Goal: Transaction & Acquisition: Purchase product/service

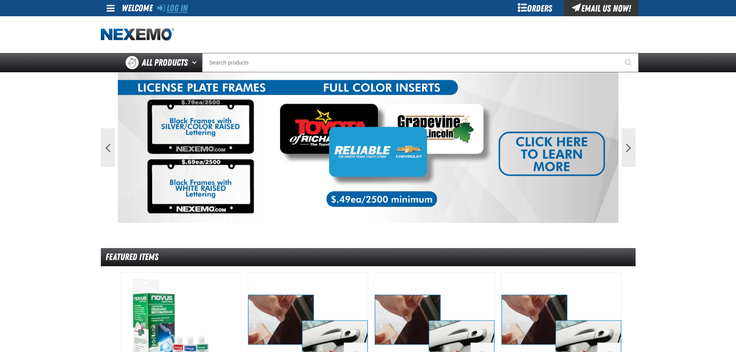
click at [181, 7] on link "Log In" at bounding box center [172, 8] width 31 height 11
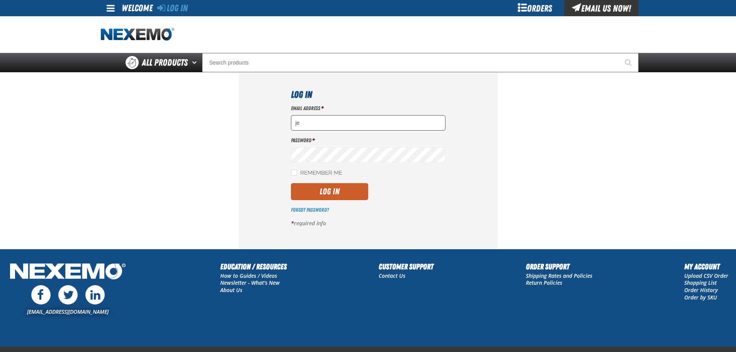
type input "jeff.martin@henrybrownauto.com"
click at [336, 193] on button "Log In" at bounding box center [329, 191] width 77 height 17
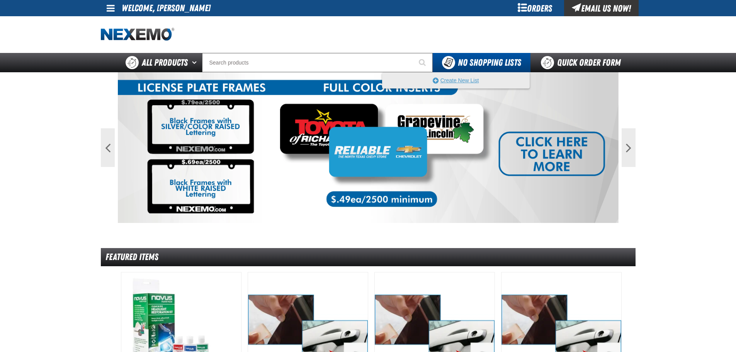
click at [443, 80] on button "Create New List" at bounding box center [456, 80] width 147 height 15
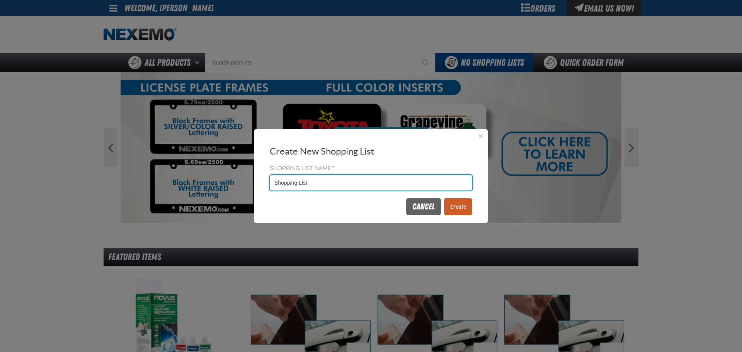
drag, startPoint x: 311, startPoint y: 182, endPoint x: 228, endPoint y: 190, distance: 83.1
type input "Wheel Weights"
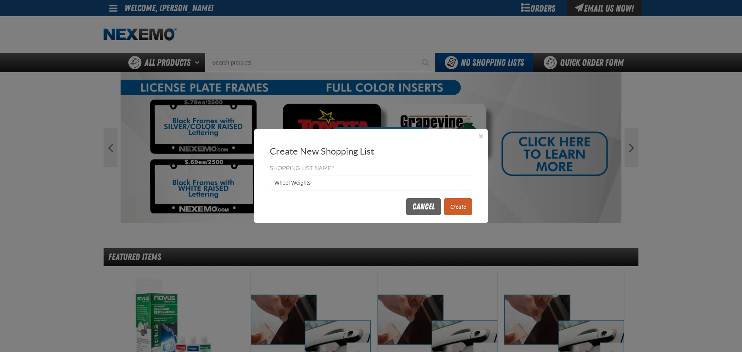
click at [455, 203] on button "Create" at bounding box center [458, 206] width 28 height 17
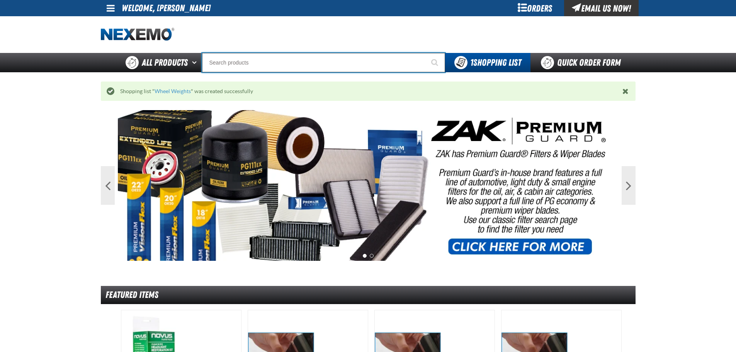
click at [240, 60] on input "Search" at bounding box center [323, 62] width 243 height 19
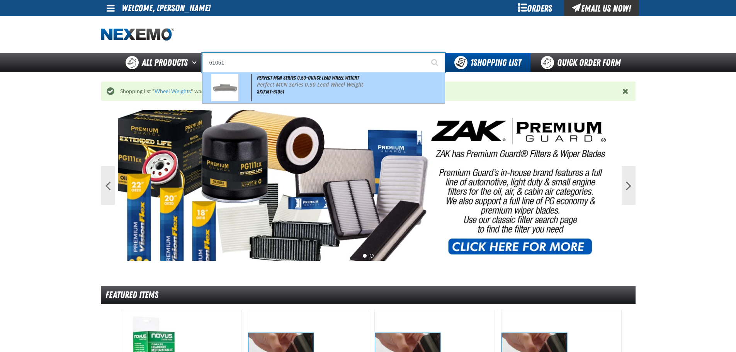
click at [305, 80] on span "Perfect MCN Series 0.50-ounce Lead Wheel Weight" at bounding box center [308, 78] width 102 height 6
type input "Perfect MCN Series 0.50-ounce Lead Wheel Weight"
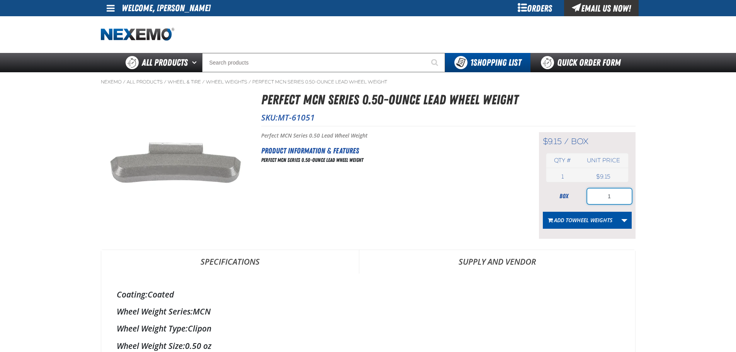
drag, startPoint x: 605, startPoint y: 191, endPoint x: 627, endPoint y: 197, distance: 22.5
click at [627, 197] on input "1" at bounding box center [609, 196] width 44 height 15
type input "2"
click at [575, 219] on span "Wheel Weights" at bounding box center [592, 219] width 40 height 7
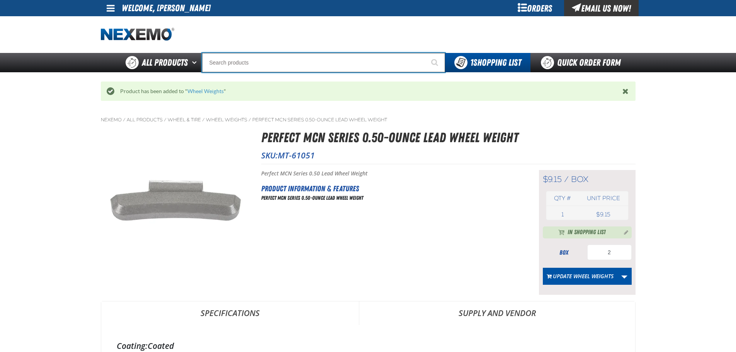
click at [264, 62] on input "Search" at bounding box center [323, 62] width 243 height 19
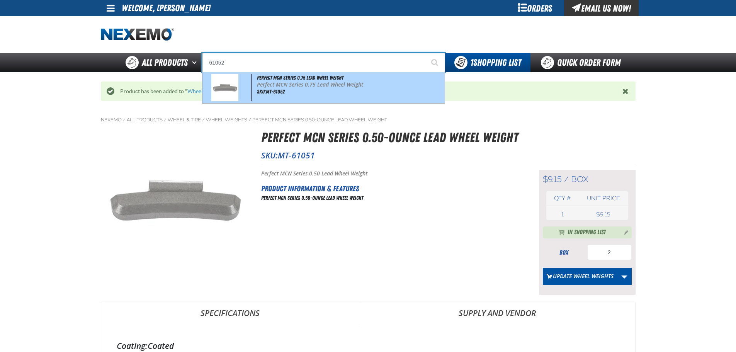
click at [279, 84] on p "Perfect MCN Series 0.75 Lead Wheel Weight" at bounding box center [350, 85] width 186 height 7
type input "Perfect MCN Series 0.75 Lead Wheel Weight"
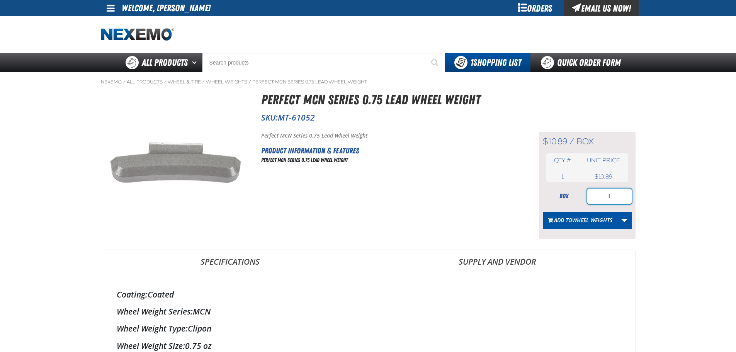
drag, startPoint x: 603, startPoint y: 196, endPoint x: 634, endPoint y: 192, distance: 31.2
click at [634, 192] on div "$10.89 / box box Qty # Unit price 1 box USD 1" at bounding box center [587, 185] width 97 height 107
type input "2"
click at [586, 218] on span "Wheel Weights" at bounding box center [592, 219] width 40 height 7
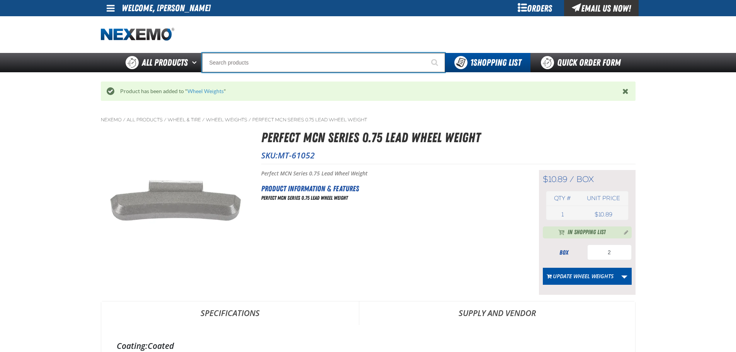
click at [235, 66] on input "Search" at bounding box center [323, 62] width 243 height 19
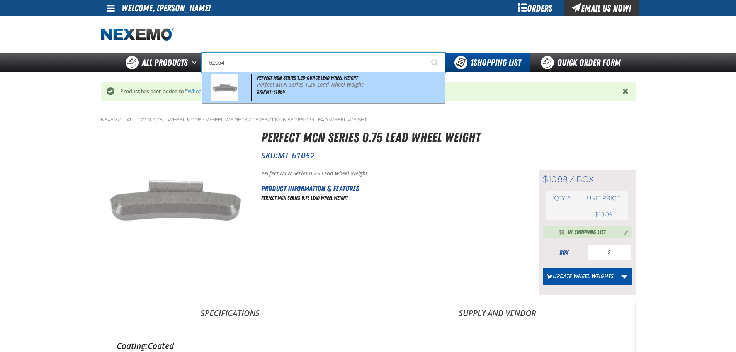
click at [284, 77] on span "Perfect MCN Series 1.25-ounce Lead Wheel Weight" at bounding box center [307, 78] width 101 height 6
type input "Perfect MCN Series 1.25-ounce Lead Wheel Weight"
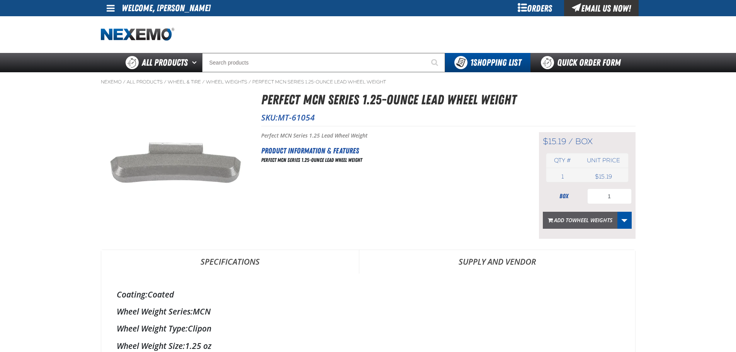
click at [575, 219] on span "Wheel Weights" at bounding box center [592, 219] width 40 height 7
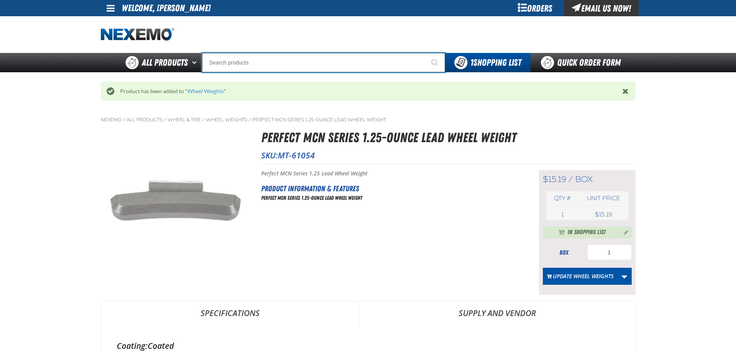
click at [269, 66] on input "Search" at bounding box center [323, 62] width 243 height 19
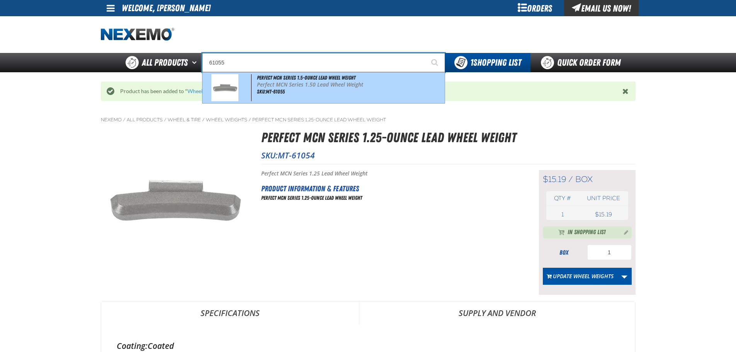
click at [267, 77] on span "Perfect MCN Series 1.5-ounce Lead Wheel Weight" at bounding box center [306, 78] width 99 height 6
type input "Perfect MCN Series 1.5-ounce Lead Wheel Weight"
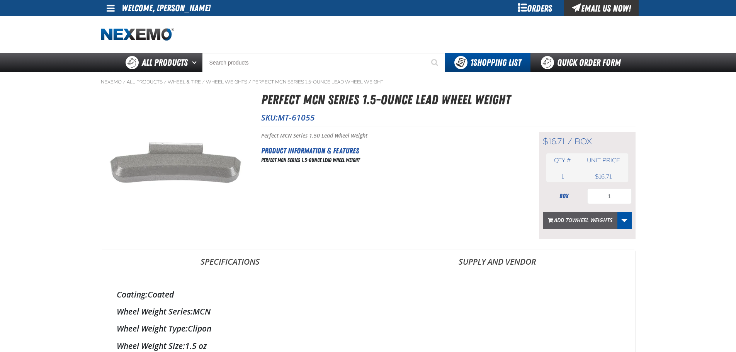
click at [575, 216] on button "Add to Wheel Weights" at bounding box center [580, 220] width 75 height 17
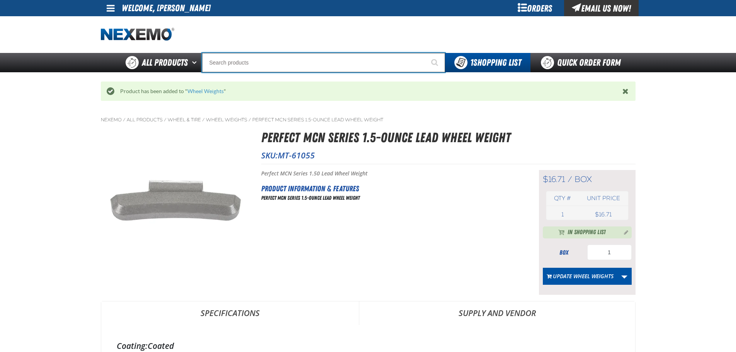
click at [237, 61] on input "Search" at bounding box center [323, 62] width 243 height 19
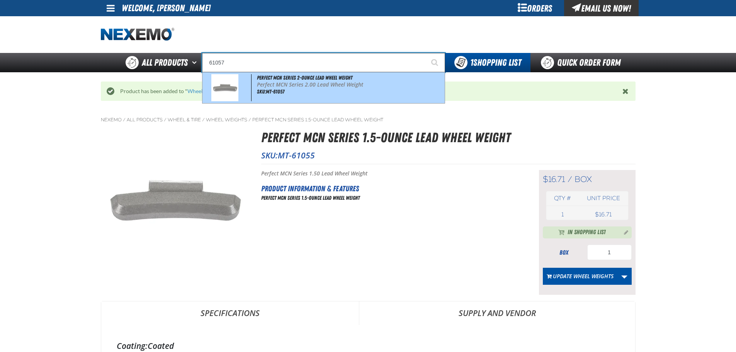
click at [276, 83] on p "Perfect MCN Series 2.00 Lead Wheel Weight" at bounding box center [350, 85] width 186 height 7
type input "Perfect MCN Series 2-ounce Lead Wheel Weight"
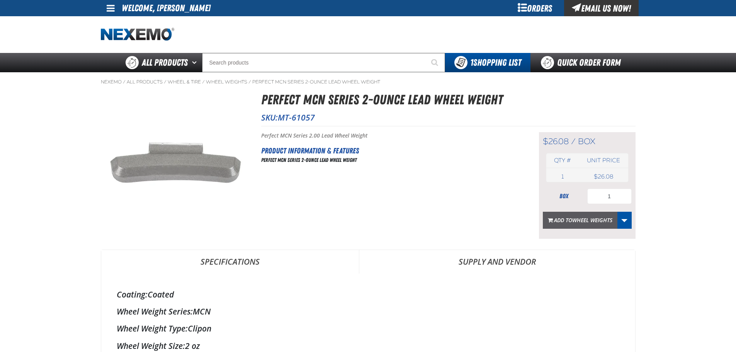
click at [580, 220] on span "Wheel Weights" at bounding box center [592, 219] width 40 height 7
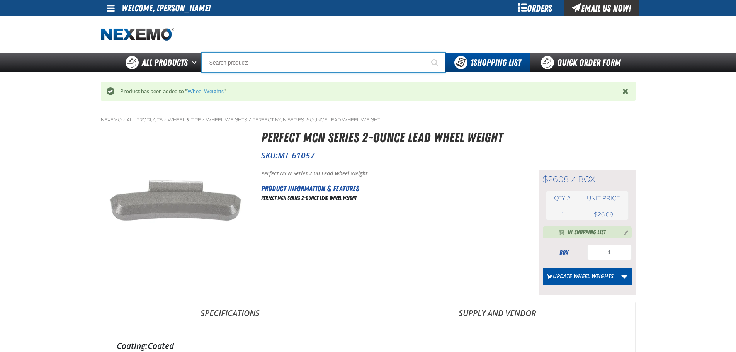
click at [258, 61] on input "Search" at bounding box center [323, 62] width 243 height 19
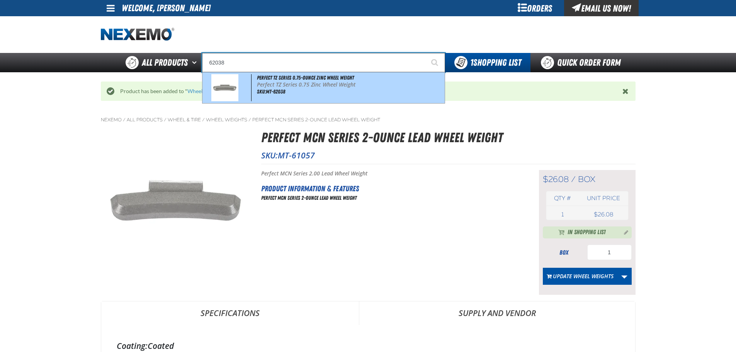
click at [269, 82] on p "Perfect TZ Series 0.75 Zinc Wheel Weight" at bounding box center [350, 85] width 186 height 7
type input "Perfect TZ Series 0.75-ounce Zinc Wheel Weight"
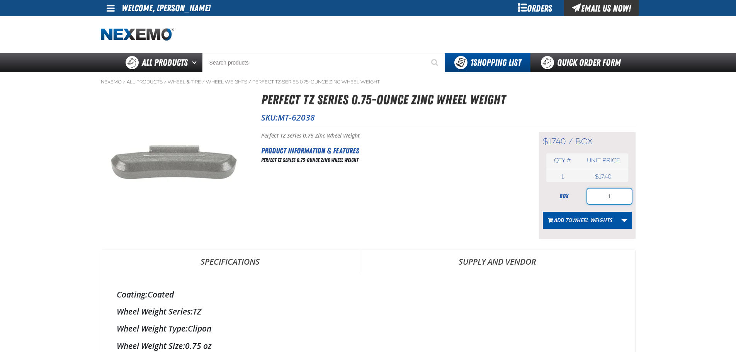
drag, startPoint x: 602, startPoint y: 196, endPoint x: 636, endPoint y: 194, distance: 33.6
click at [636, 194] on div "Nexemo / All Products / Wheel & Tire / Wheel Weights / MT-62038 1" at bounding box center [368, 337] width 541 height 530
type input "2"
click at [569, 219] on span "Add to Wheel Weights" at bounding box center [583, 219] width 58 height 7
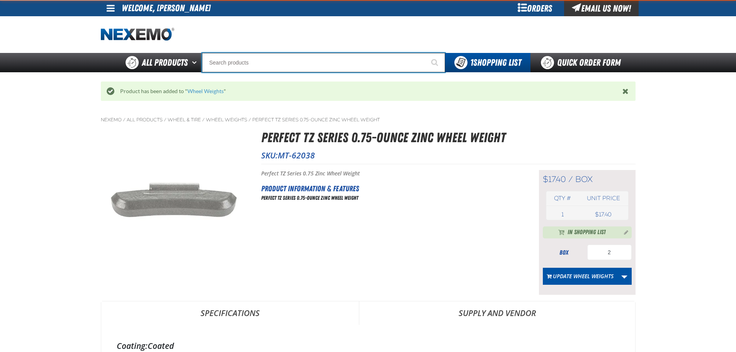
click at [292, 64] on input "Search" at bounding box center [323, 62] width 243 height 19
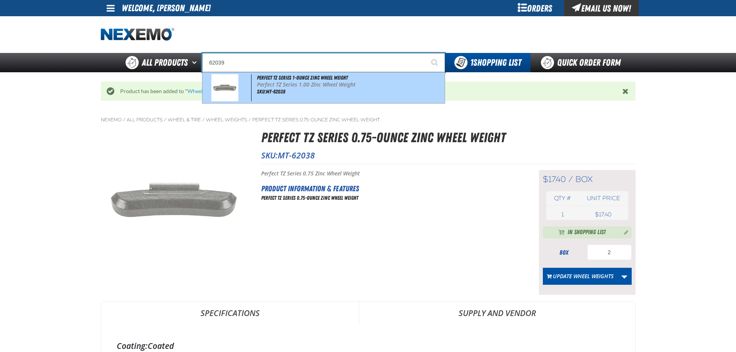
click at [293, 82] on p "Perfect TZ Series 1.00 Zinc Wheel Weight" at bounding box center [350, 85] width 186 height 7
type input "Perfect TZ Series 1-ounce Zinc Wheel Weight"
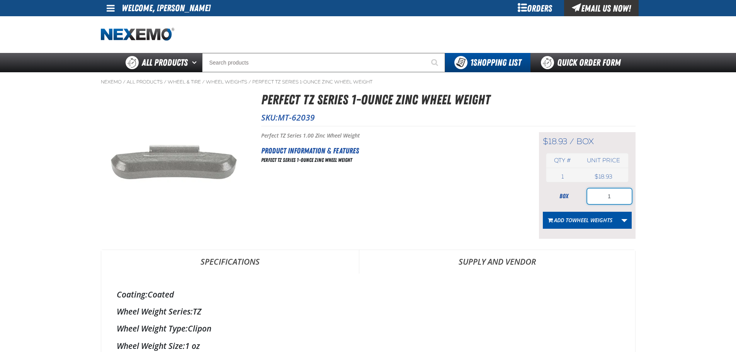
drag, startPoint x: 606, startPoint y: 194, endPoint x: 621, endPoint y: 196, distance: 15.9
click at [621, 196] on input "1" at bounding box center [609, 196] width 44 height 15
type input "2"
click at [582, 223] on span "Wheel Weights" at bounding box center [592, 219] width 40 height 7
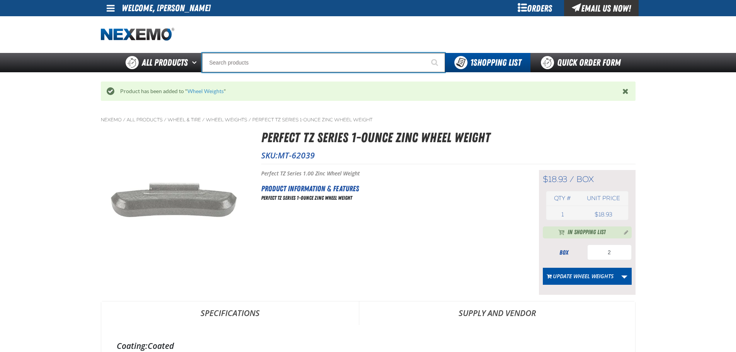
click at [241, 64] on input "Search" at bounding box center [323, 62] width 243 height 19
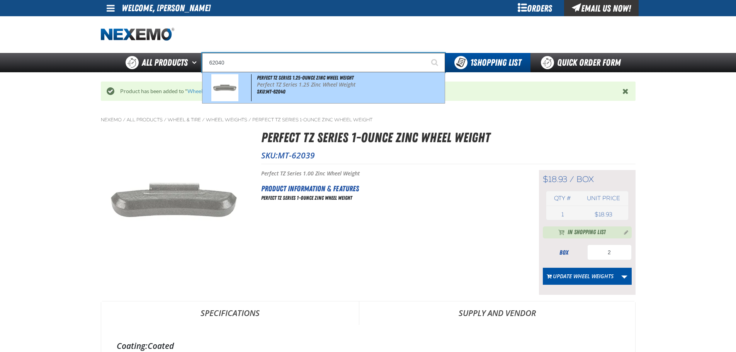
click at [296, 76] on span "Perfect TZ Series 1.25-ounce Zinc Wheel Weight" at bounding box center [305, 78] width 97 height 6
type input "Perfect TZ Series 1.25-ounce Zinc Wheel Weight"
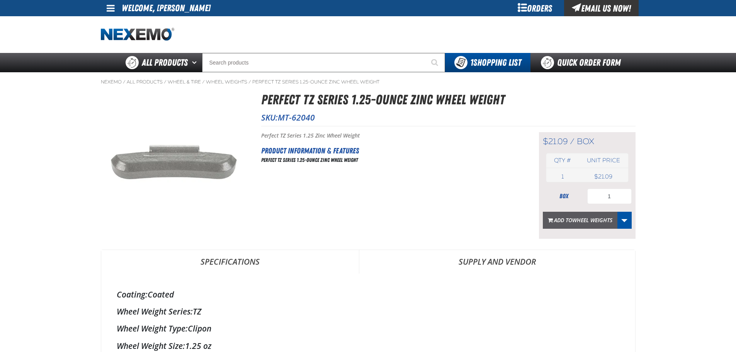
click at [594, 217] on span "Wheel Weights" at bounding box center [592, 219] width 40 height 7
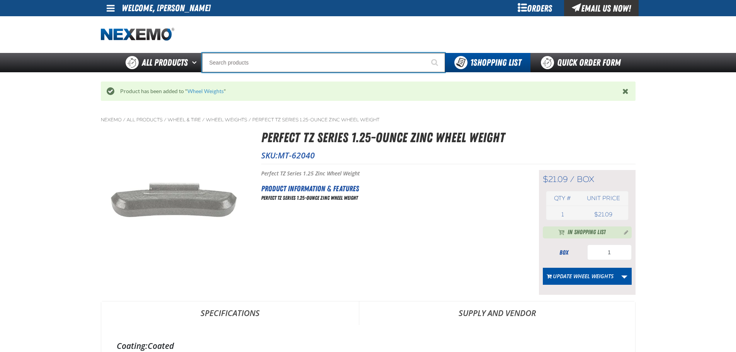
click at [249, 62] on input "Search" at bounding box center [323, 62] width 243 height 19
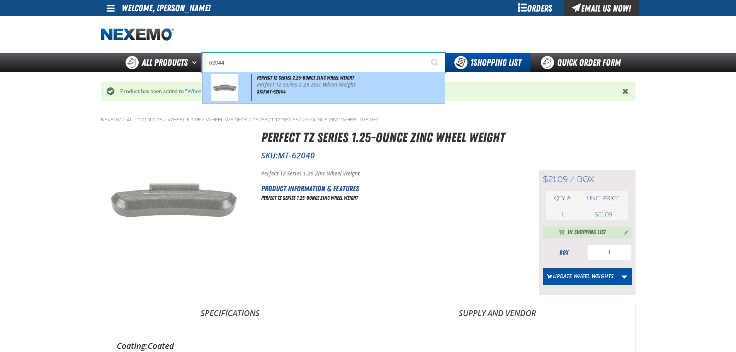
click at [272, 91] on span "SKU:MT-62044" at bounding box center [271, 92] width 29 height 6
type input "Perfect TZ Series 2.25-ounce Zinc Wheel Weight"
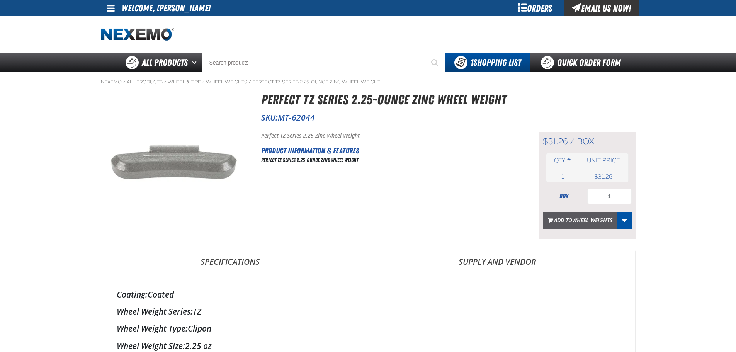
click at [569, 220] on span "Add to Wheel Weights" at bounding box center [583, 219] width 58 height 7
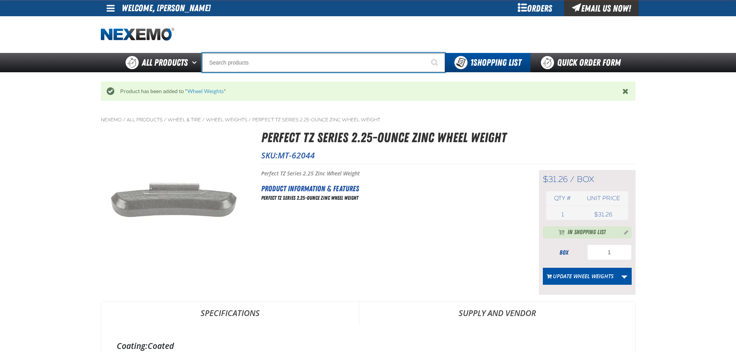
click at [262, 58] on input "Search" at bounding box center [323, 62] width 243 height 19
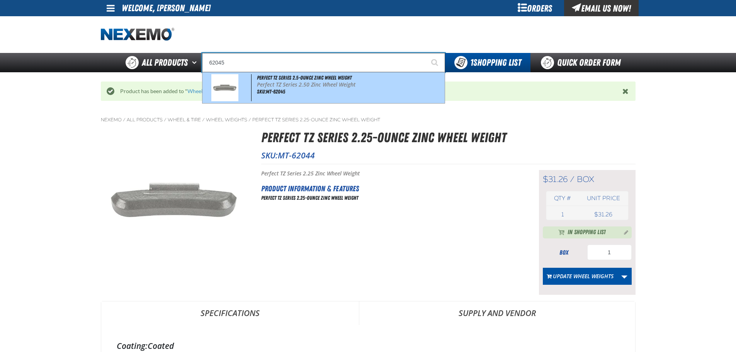
click at [279, 77] on span "Perfect TZ Series 2.5-ounce Zinc Wheel Weight" at bounding box center [304, 78] width 95 height 6
type input "Perfect TZ Series 2.5-ounce Zinc Wheel Weight"
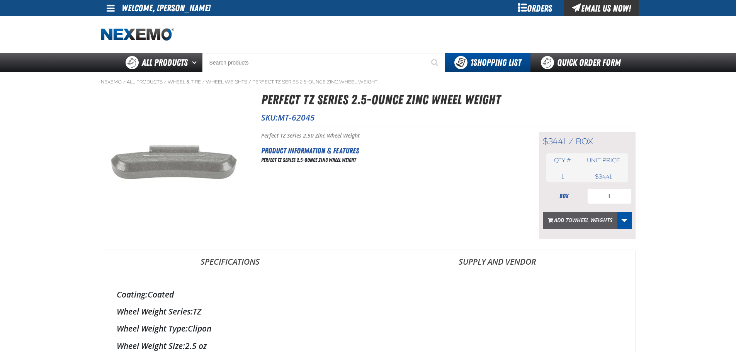
click at [577, 221] on span "Wheel Weights" at bounding box center [592, 219] width 40 height 7
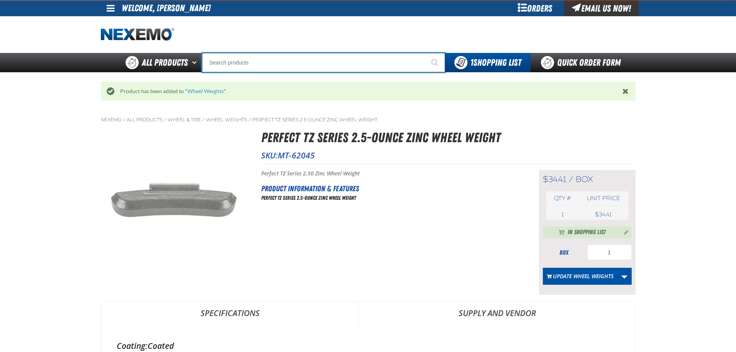
click at [246, 62] on input "Search" at bounding box center [323, 62] width 243 height 19
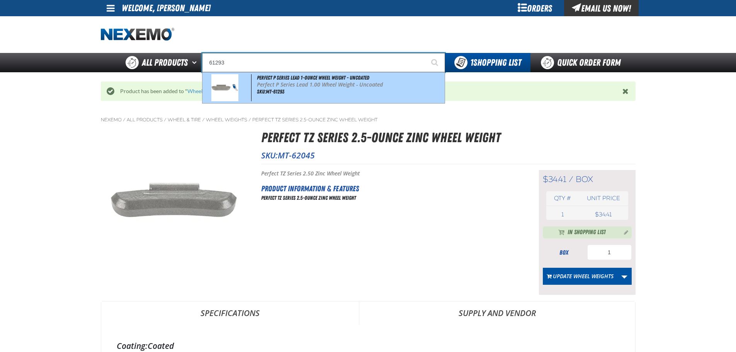
click at [300, 83] on p "Perfect P Series Lead 1.00 Wheel Weight - Uncoated" at bounding box center [350, 85] width 186 height 7
type input "Perfect P Series Lead 1-ounce Wheel Weight - Uncoated"
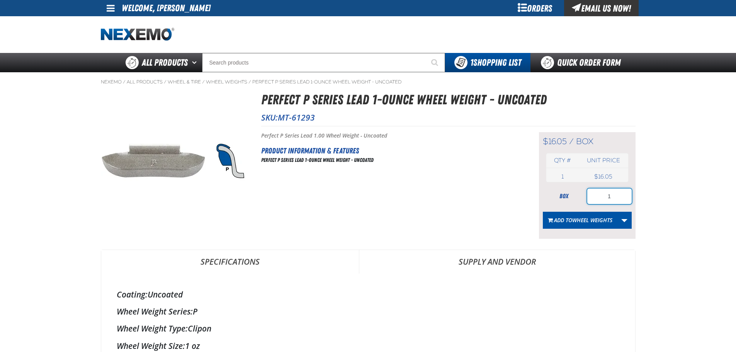
drag, startPoint x: 607, startPoint y: 196, endPoint x: 630, endPoint y: 191, distance: 23.8
click at [630, 191] on input "1" at bounding box center [609, 196] width 44 height 15
type input "2"
click at [567, 220] on span "Add to Wheel Weights" at bounding box center [583, 219] width 58 height 7
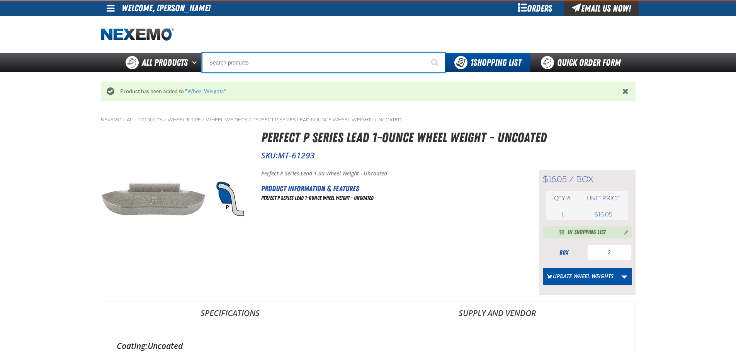
click at [267, 62] on input "Search" at bounding box center [323, 62] width 243 height 19
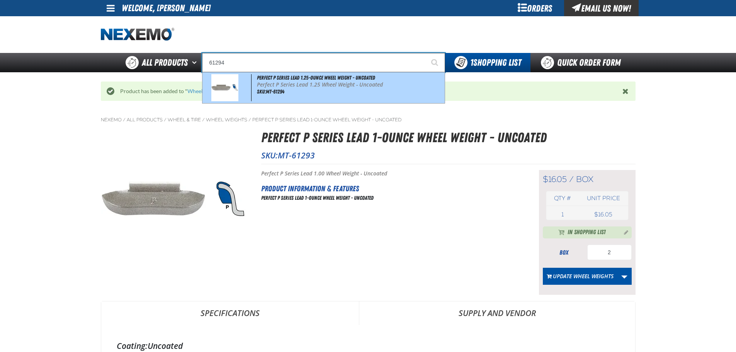
click at [283, 86] on p "Perfect P Series Lead 1.25 Wheel Weight - Uncoated" at bounding box center [350, 85] width 186 height 7
type input "Perfect P Series Lead 1.25-ounce Wheel Weight - Uncoated"
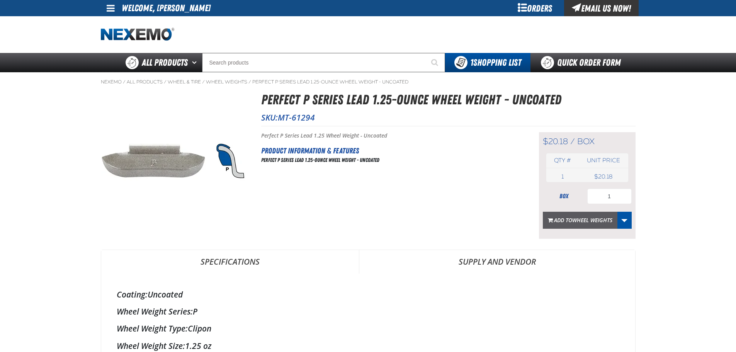
click at [570, 221] on span "Add to Wheel Weights" at bounding box center [583, 219] width 58 height 7
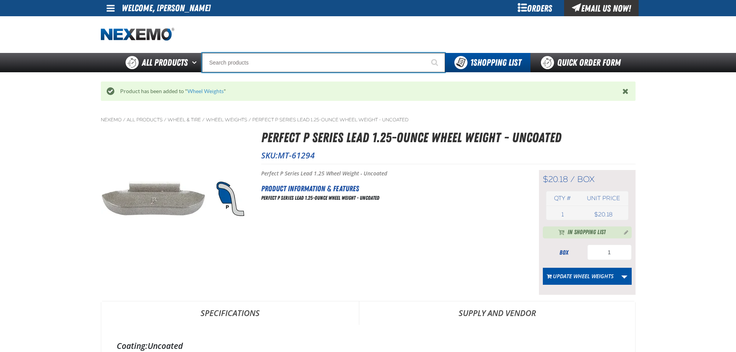
click at [240, 61] on input "Search" at bounding box center [323, 62] width 243 height 19
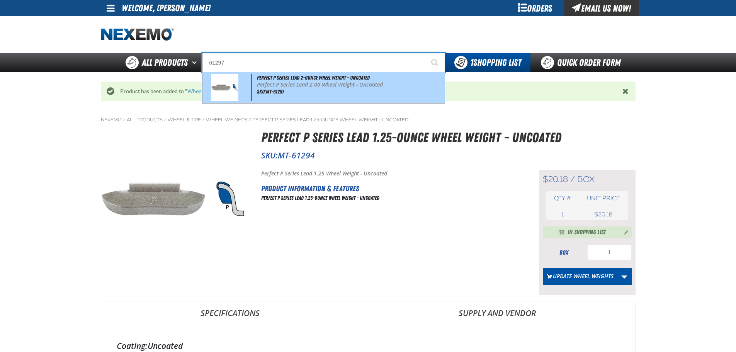
click at [290, 83] on p "Perfect P Series Lead 2.00 Wheel Weight - Uncoated" at bounding box center [350, 85] width 186 height 7
type input "Perfect P Series Lead 2-ounce Wheel Weight - Uncoated"
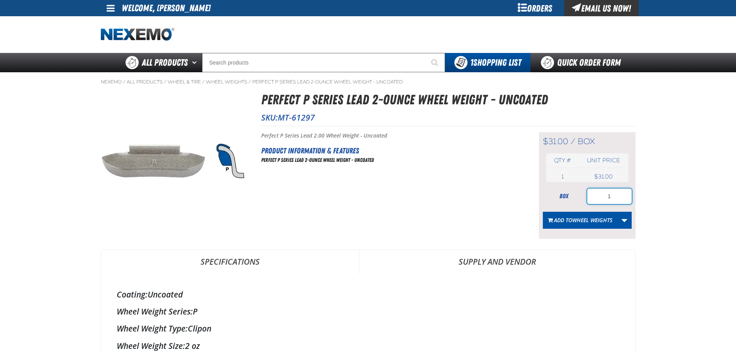
drag, startPoint x: 607, startPoint y: 197, endPoint x: 618, endPoint y: 197, distance: 11.2
click at [618, 197] on input "1" at bounding box center [609, 196] width 44 height 15
type input "2"
click at [585, 218] on span "Wheel Weights" at bounding box center [592, 219] width 40 height 7
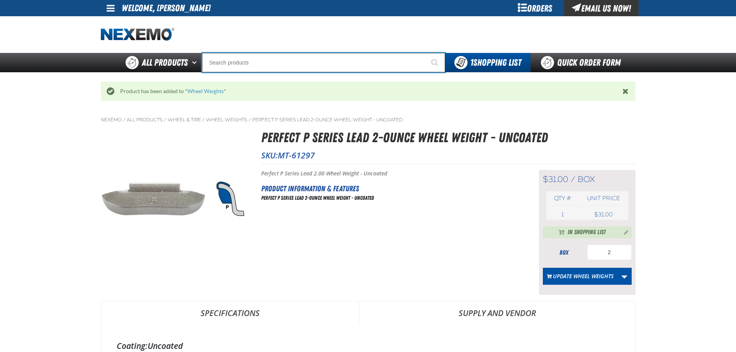
click at [237, 63] on input "Search" at bounding box center [323, 62] width 243 height 19
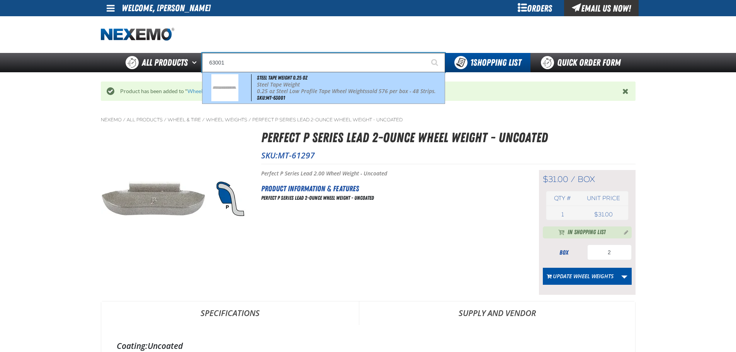
click at [282, 95] on span "SKU:MT-63001" at bounding box center [271, 98] width 28 height 6
type input "Steel Tape Weight 0.25 oz"
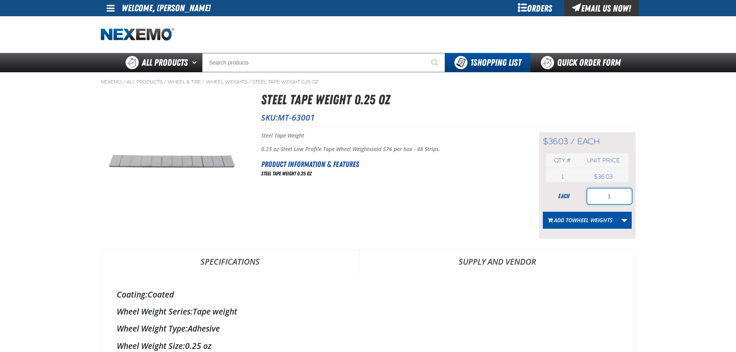
drag, startPoint x: 607, startPoint y: 195, endPoint x: 628, endPoint y: 196, distance: 21.3
click at [628, 196] on input "1" at bounding box center [609, 196] width 44 height 15
type input "3"
click at [580, 218] on span "Wheel Weights" at bounding box center [592, 219] width 40 height 7
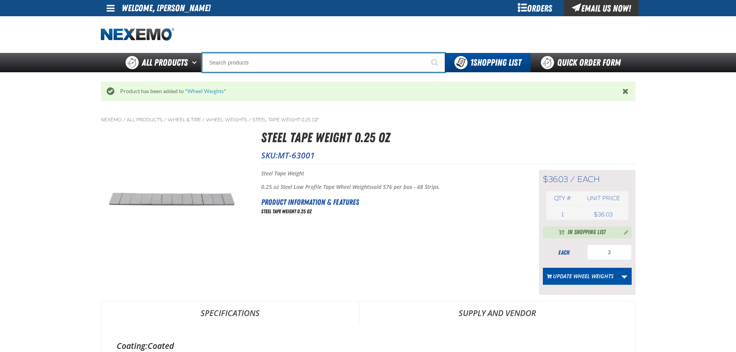
click at [275, 61] on input "Search" at bounding box center [323, 62] width 243 height 19
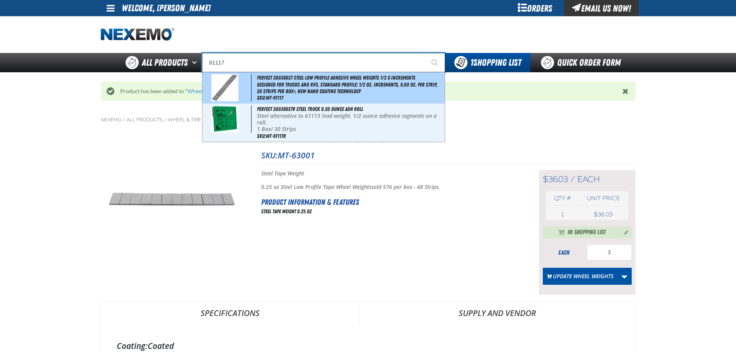
click at [293, 80] on span "Perfect 300360ST Steel Low Profile Adhesive Wheel Weights 1/2 g increments" at bounding box center [336, 78] width 158 height 6
type input "Perfect 300360ST Steel Low Profile Adhesive Wheel Weights 1/2 g increments"
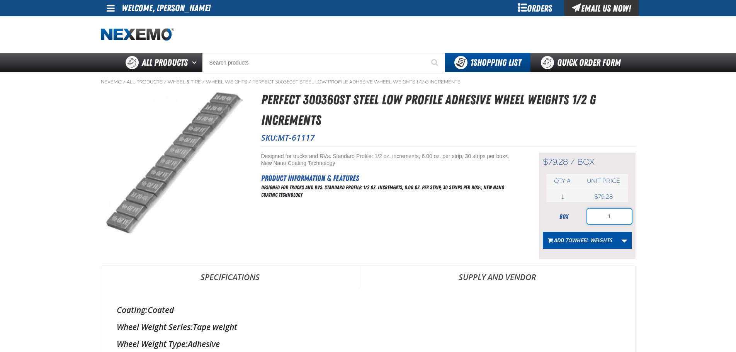
drag, startPoint x: 597, startPoint y: 217, endPoint x: 629, endPoint y: 218, distance: 31.3
click at [629, 218] on input "1" at bounding box center [609, 216] width 44 height 15
type input "3"
click at [569, 240] on span "Add to Wheel Weights" at bounding box center [583, 240] width 58 height 7
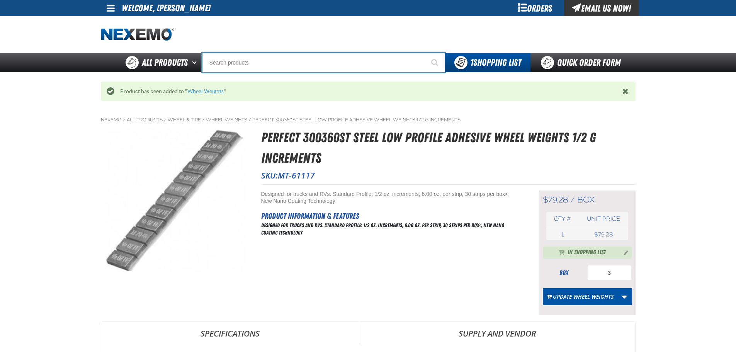
click at [221, 61] on input "Search" at bounding box center [323, 62] width 243 height 19
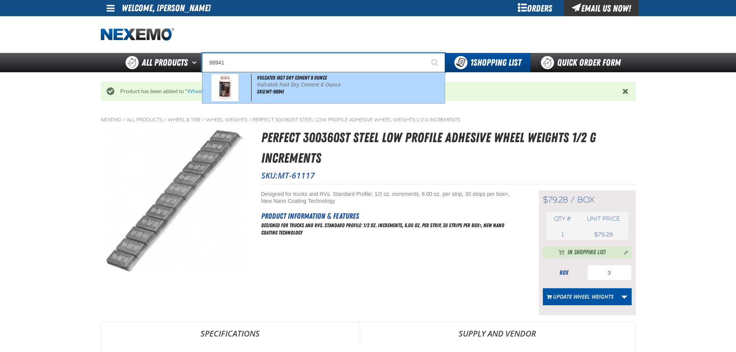
click at [271, 85] on p "Vulcatek Fast Dry Cement 8 Ounce" at bounding box center [350, 85] width 186 height 7
type input "Vulcatek Fast Dry Cement 8 Ounce"
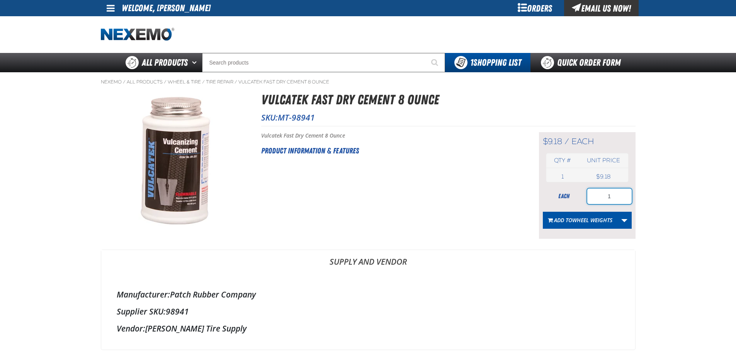
drag, startPoint x: 608, startPoint y: 195, endPoint x: 624, endPoint y: 193, distance: 16.0
click at [620, 195] on input "1" at bounding box center [609, 196] width 44 height 15
type input "3"
click at [567, 216] on span "Add to Wheel Weights" at bounding box center [583, 219] width 58 height 7
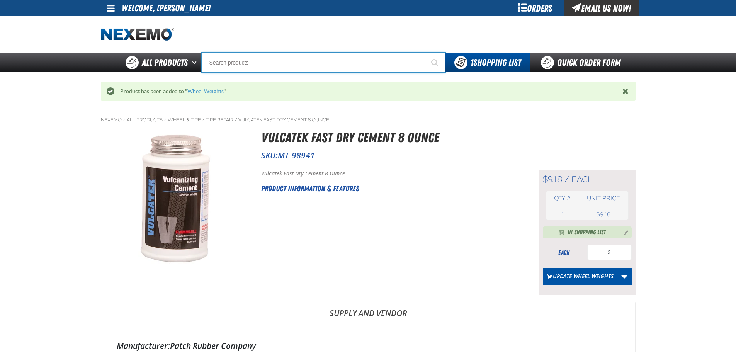
click at [241, 60] on input "Search" at bounding box center [323, 62] width 243 height 19
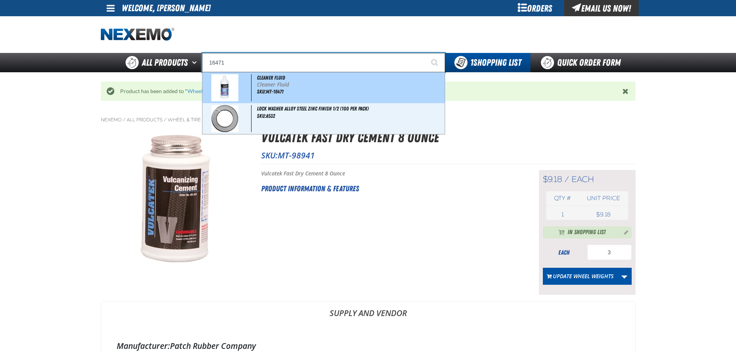
click at [279, 83] on p "Cleaner Fluid" at bounding box center [350, 85] width 186 height 7
type input "Cleaner Fluid"
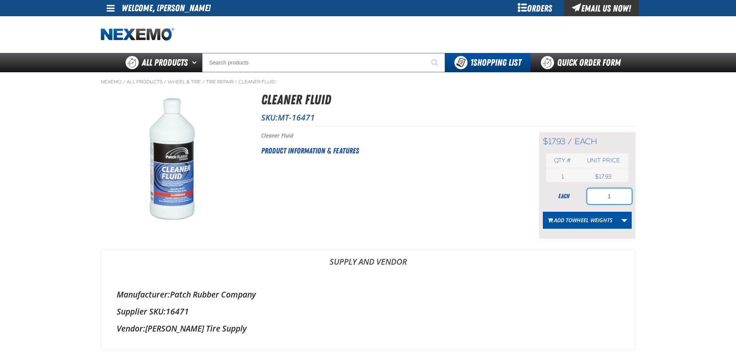
drag, startPoint x: 608, startPoint y: 199, endPoint x: 620, endPoint y: 196, distance: 12.2
click at [620, 196] on input "1" at bounding box center [609, 196] width 44 height 15
type input "3"
click at [585, 217] on span "Wheel Weights" at bounding box center [592, 219] width 40 height 7
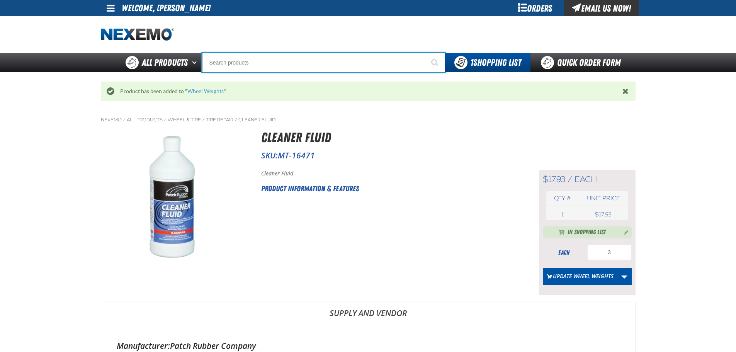
click at [248, 62] on input "Search" at bounding box center [323, 62] width 243 height 19
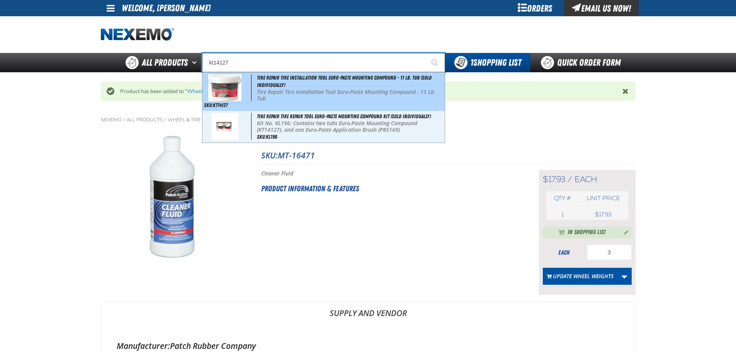
click at [276, 82] on span "Tire Repair Tire Installation Tool Euro-Paste Mounting Compound - 11 Lb. Tub (S…" at bounding box center [344, 82] width 175 height 14
type input "Tire Repair Tire Installation Tool Euro-Paste Mounting Compound - 11 Lb. Tub (S…"
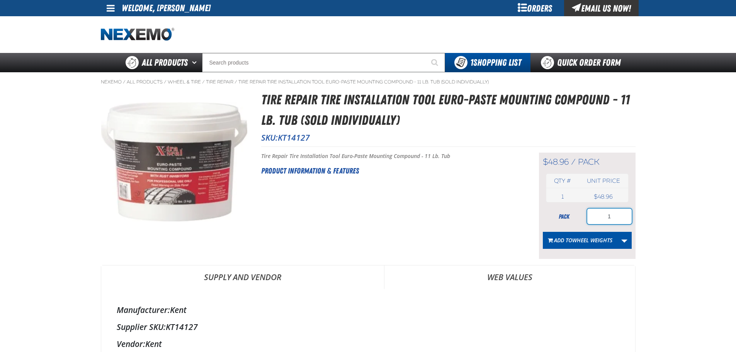
drag, startPoint x: 606, startPoint y: 213, endPoint x: 625, endPoint y: 214, distance: 19.4
click at [625, 214] on input "1" at bounding box center [609, 216] width 44 height 15
type input "3"
click at [563, 240] on span "Add to Wheel Weights" at bounding box center [583, 240] width 58 height 7
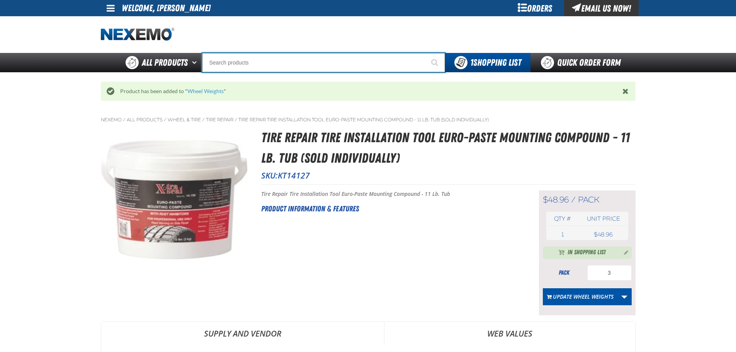
click at [226, 60] on input "Search" at bounding box center [323, 62] width 243 height 19
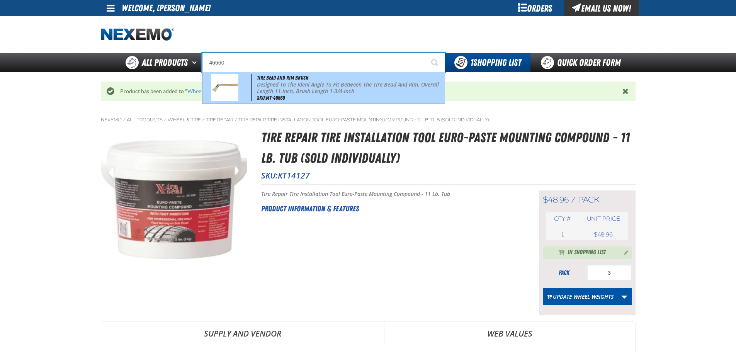
click at [283, 90] on p "Designed To The Ideal Angle To Fit Between The Tire Bead And Rim. Overall Lengt…" at bounding box center [350, 88] width 186 height 13
type input "Tire Bead And Rim Brush"
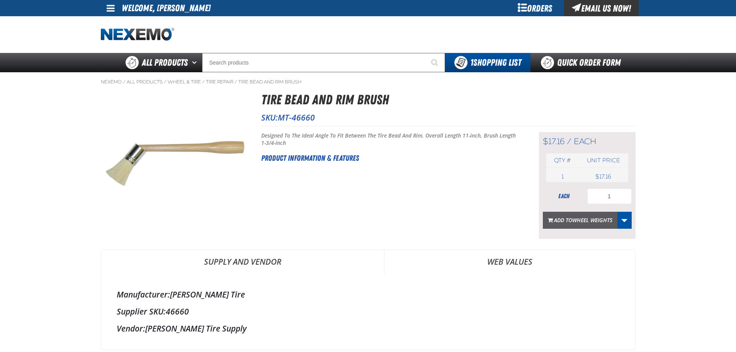
click at [579, 219] on span "Wheel Weights" at bounding box center [592, 219] width 40 height 7
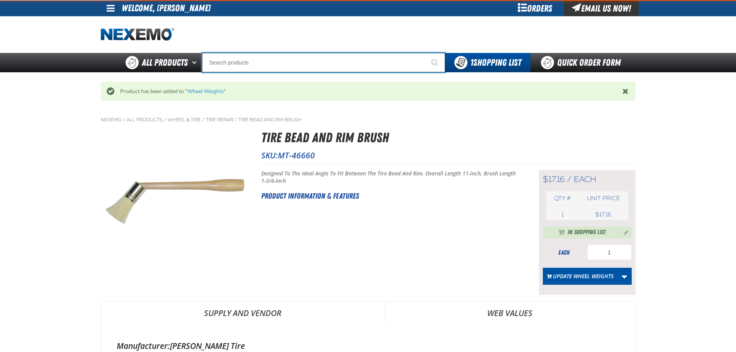
click at [249, 61] on input "Search" at bounding box center [323, 62] width 243 height 19
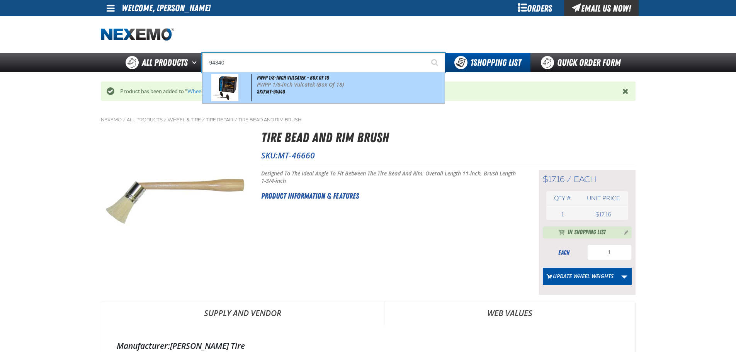
click at [277, 87] on p "PWPP 1/8-inch Vulcatek (Box Of 18)" at bounding box center [350, 85] width 186 height 7
type input "PWPP 1/8-inch Vulcatek - Box Of 18"
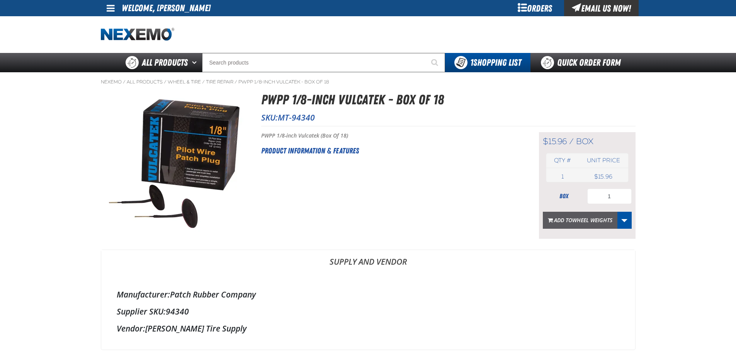
click at [578, 222] on span "Wheel Weights" at bounding box center [592, 219] width 40 height 7
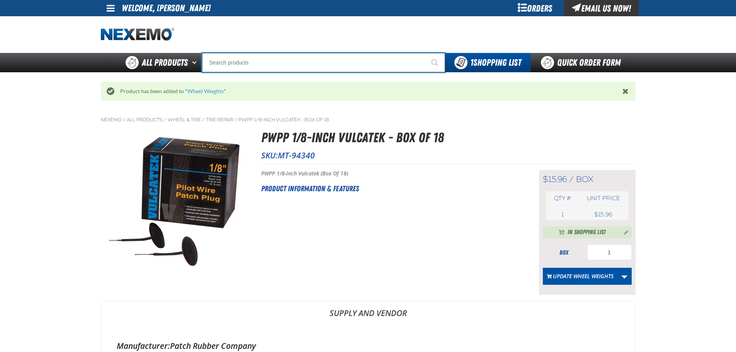
click at [249, 56] on input "Search" at bounding box center [323, 62] width 243 height 19
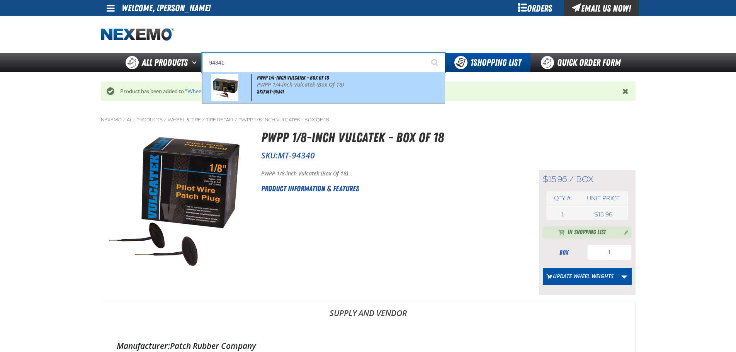
click at [281, 88] on div "PWPP 1/4-inch Vulcatek - Box Of 18 PWPP 1/4-inch Vulcatek (Box Of 18) SKU:MT-94…" at bounding box center [324, 87] width 242 height 31
type input "PWPP 1/4-inch Vulcatek - Box Of 18"
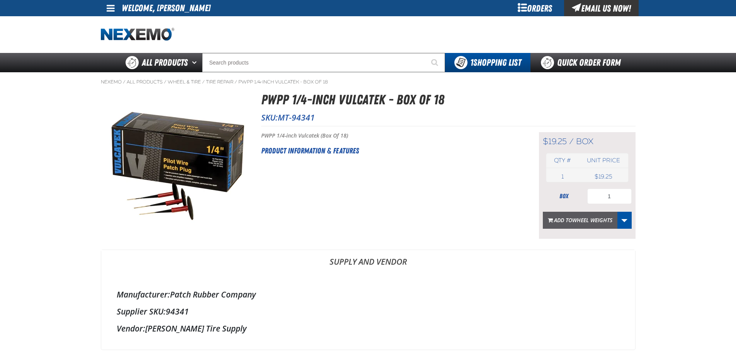
click at [568, 220] on span "Add to Wheel Weights" at bounding box center [583, 219] width 58 height 7
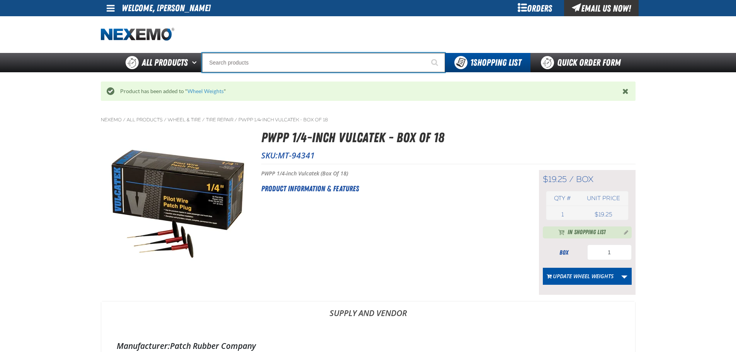
click at [233, 62] on input "Search" at bounding box center [323, 62] width 243 height 19
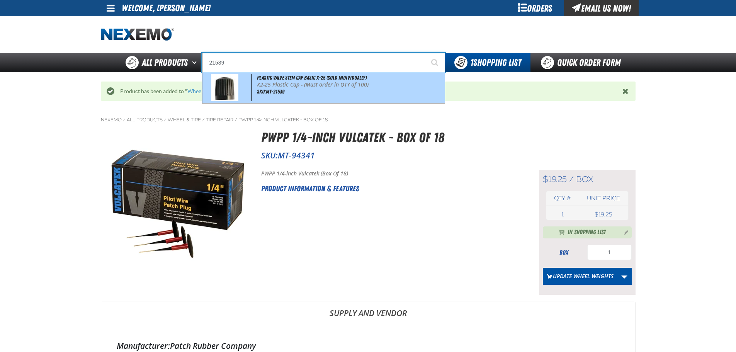
click at [270, 83] on p "X2-25 Plastic Cap - (Must order in QTY of 100)" at bounding box center [350, 85] width 186 height 7
type input "Plastic Valve Stem Cap Basic X-25 (Sold Individually)"
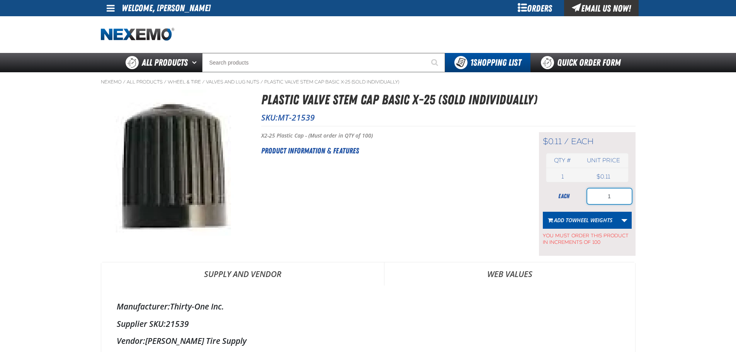
drag, startPoint x: 607, startPoint y: 198, endPoint x: 635, endPoint y: 196, distance: 27.9
click at [635, 196] on div "$0.11 / each each Qty # Unit price 1 each USD" at bounding box center [587, 194] width 97 height 124
type input "200"
click at [583, 218] on span "Wheel Weights" at bounding box center [592, 219] width 40 height 7
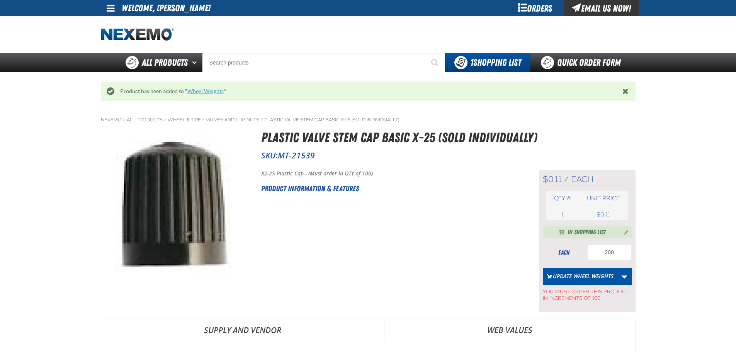
click at [203, 93] on link "Wheel Weights" at bounding box center [205, 91] width 36 height 6
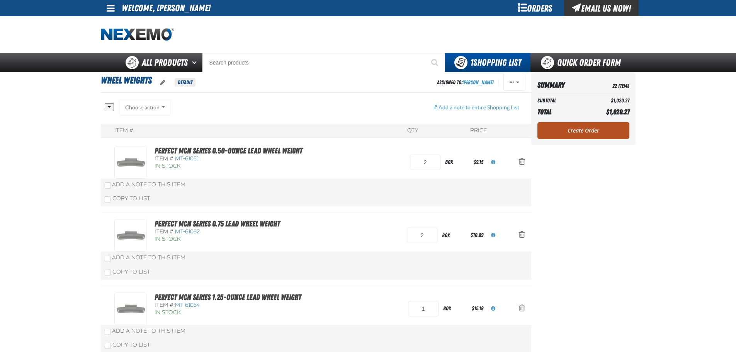
click at [586, 128] on link "Create Order" at bounding box center [584, 130] width 92 height 17
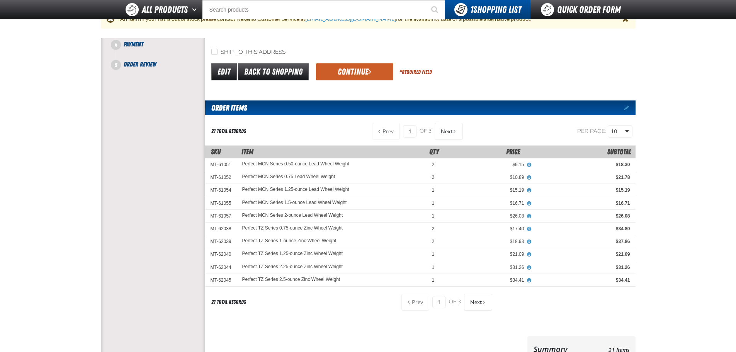
scroll to position [155, 0]
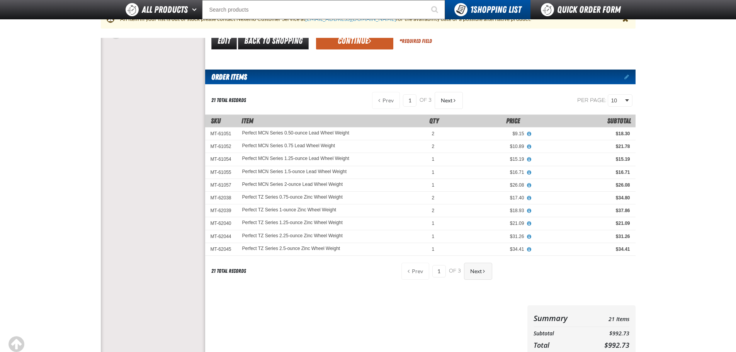
click at [481, 269] on span "Next" at bounding box center [476, 271] width 12 height 6
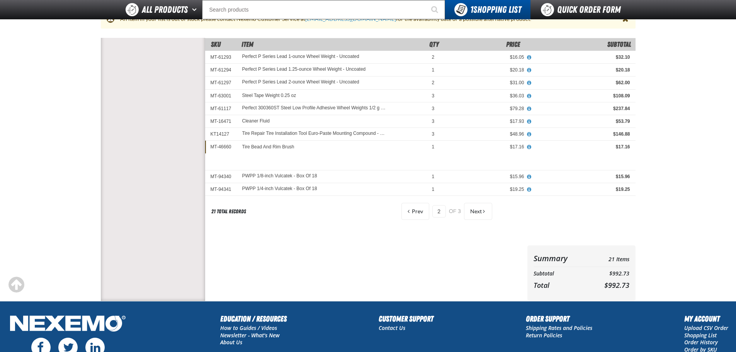
scroll to position [232, 0]
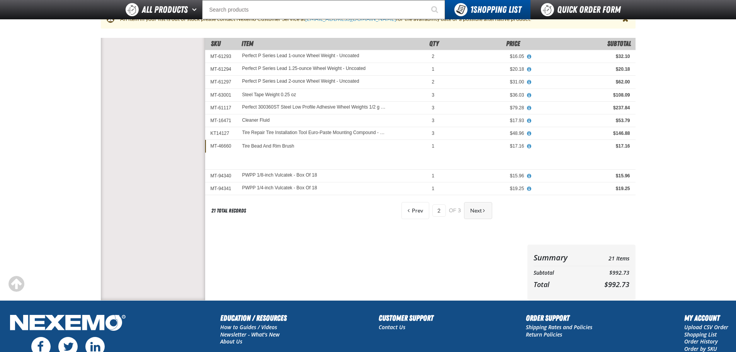
click at [477, 210] on span "Next" at bounding box center [476, 211] width 12 height 6
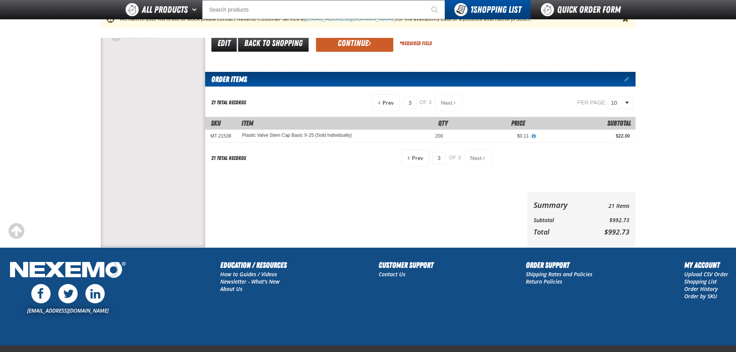
scroll to position [118, 0]
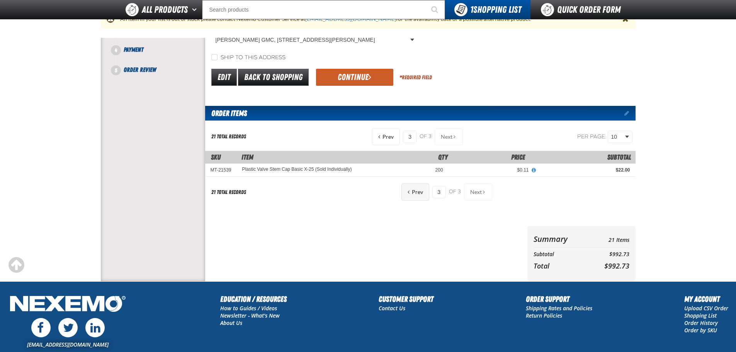
click at [422, 192] on span "Prev" at bounding box center [417, 192] width 11 height 6
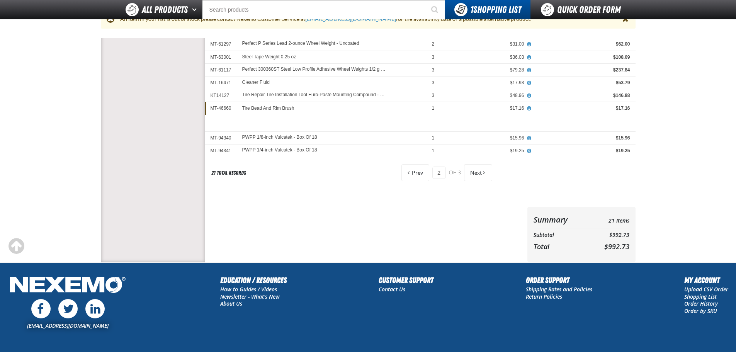
scroll to position [271, 0]
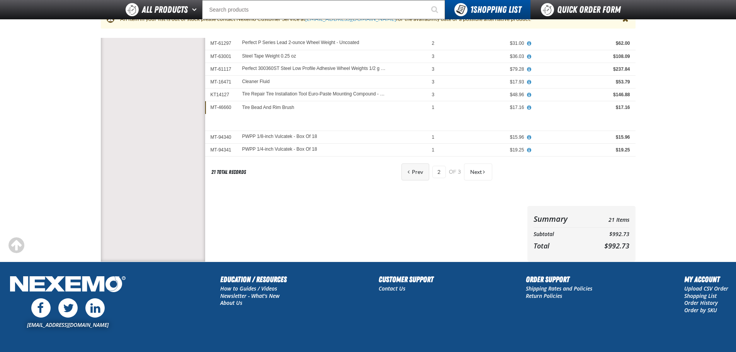
click at [419, 172] on span "Prev" at bounding box center [417, 172] width 11 height 6
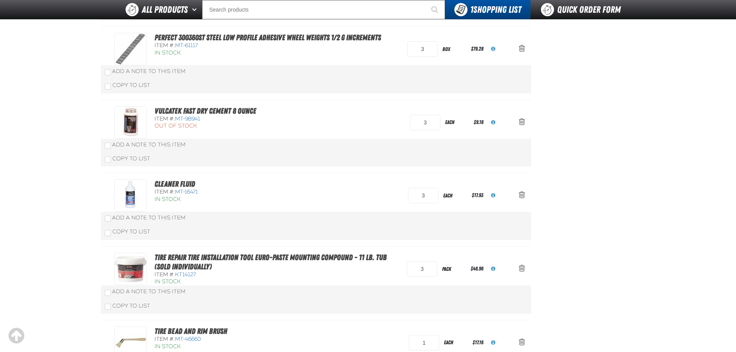
scroll to position [1121, 0]
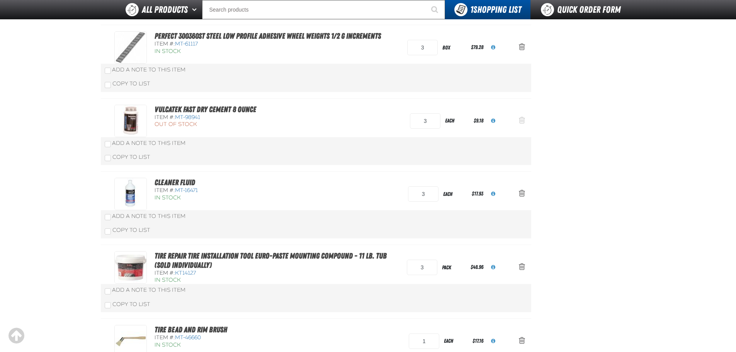
click at [524, 119] on span "Action Remove Vulcatek Fast Dry Cement 8 Ounce from Wheel Weights" at bounding box center [522, 120] width 6 height 8
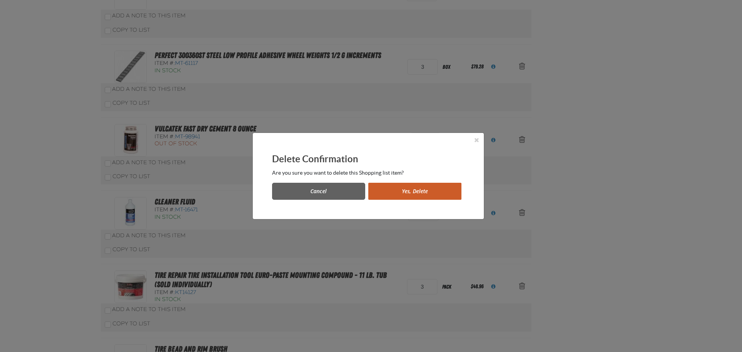
click at [412, 190] on button "Yes, Delete" at bounding box center [414, 191] width 93 height 17
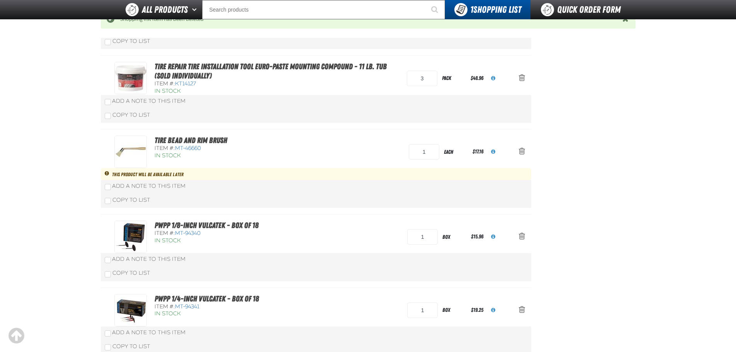
scroll to position [1237, 0]
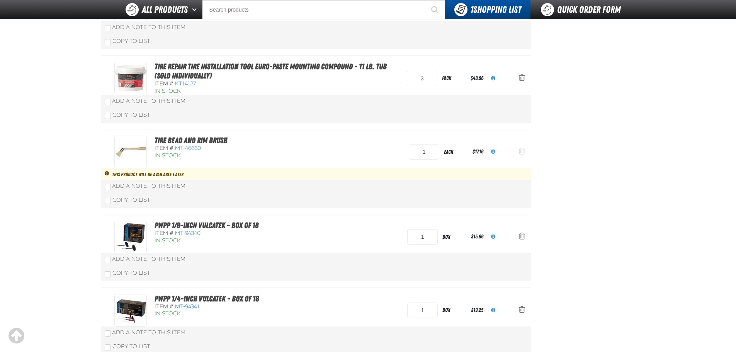
click at [521, 151] on span "Action Remove Tire Bead And Rim Brush from Wheel Weights" at bounding box center [522, 151] width 6 height 8
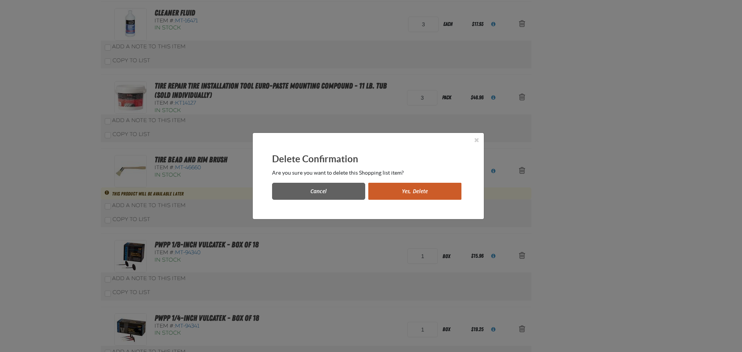
click at [407, 194] on button "Yes, Delete" at bounding box center [414, 191] width 93 height 17
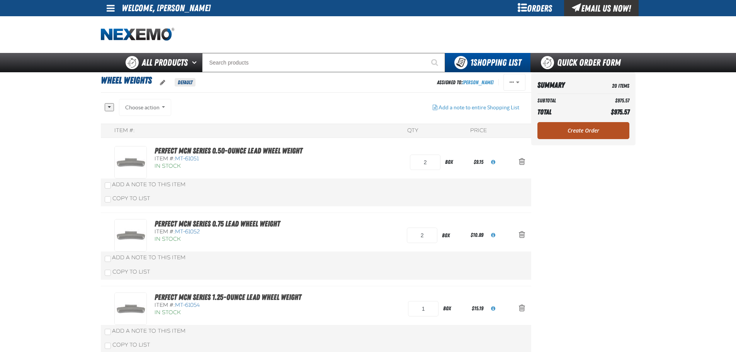
click at [578, 130] on link "Create Order" at bounding box center [584, 130] width 92 height 17
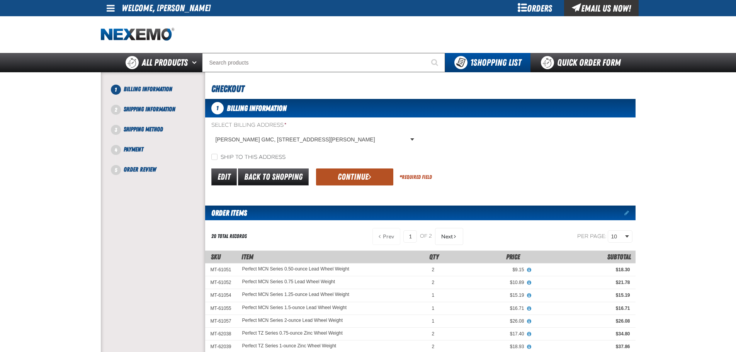
click at [339, 176] on button "Continue" at bounding box center [354, 177] width 77 height 17
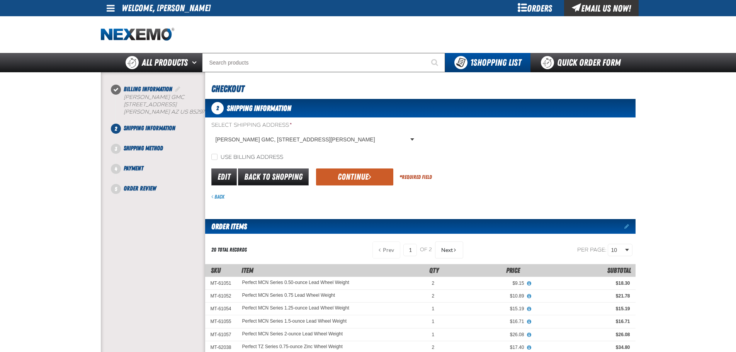
click at [339, 176] on button "Continue" at bounding box center [354, 177] width 77 height 17
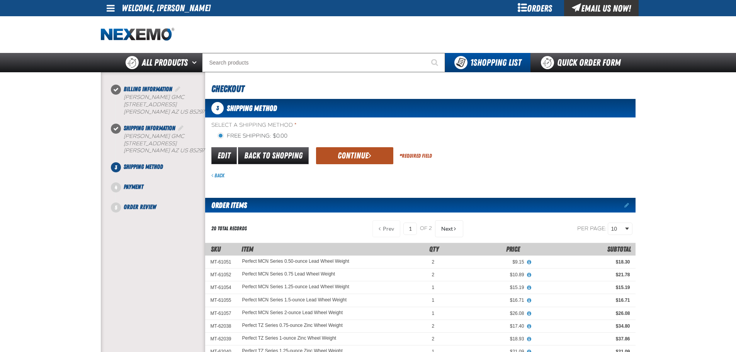
click at [354, 158] on button "Continue" at bounding box center [354, 155] width 77 height 17
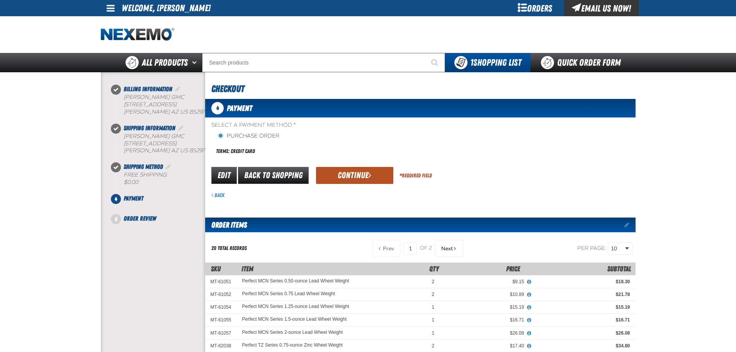
click at [353, 174] on button "Continue" at bounding box center [354, 175] width 77 height 17
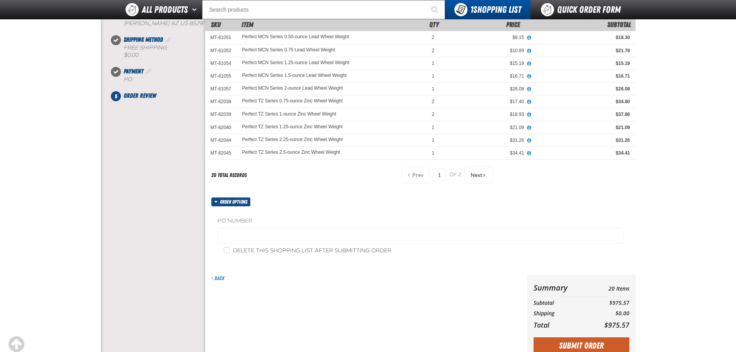
scroll to position [116, 0]
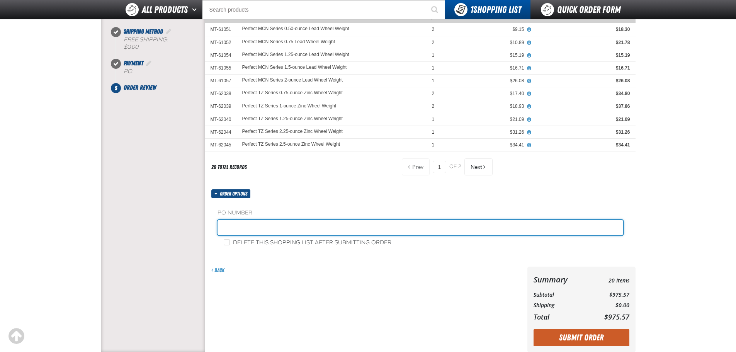
click at [228, 222] on input "text" at bounding box center [421, 227] width 406 height 15
type input "7679 (kk)"
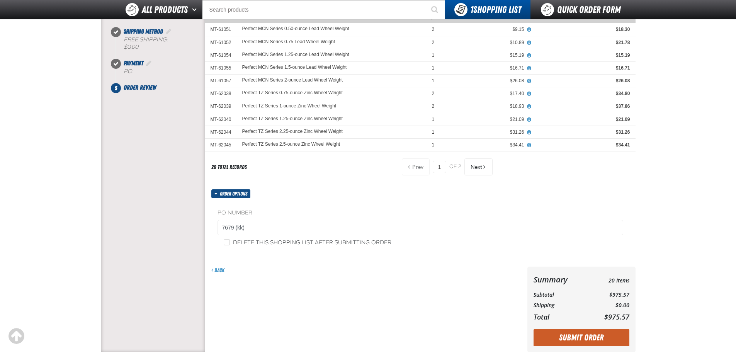
drag, startPoint x: 221, startPoint y: 247, endPoint x: 227, endPoint y: 242, distance: 7.2
click at [222, 246] on div "Delete this shopping list after submitting order" at bounding box center [421, 242] width 406 height 8
click at [227, 242] on input "Delete this shopping list after submitting order" at bounding box center [227, 242] width 6 height 6
checkbox input "true"
click at [580, 337] on button "Submit Order" at bounding box center [582, 337] width 96 height 17
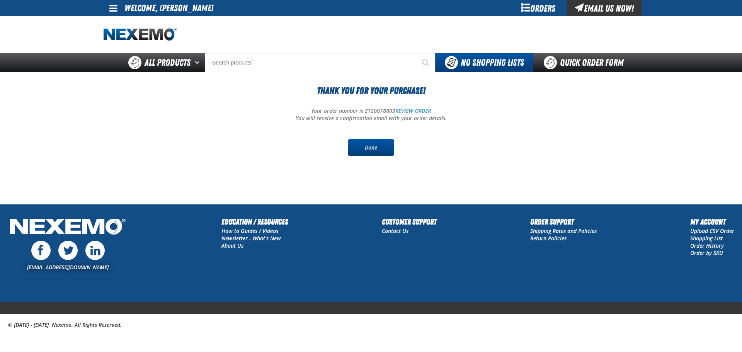
click at [367, 148] on link "Done" at bounding box center [371, 147] width 46 height 17
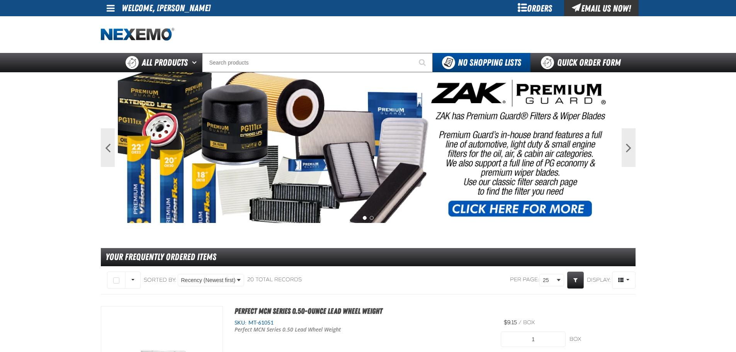
click at [114, 5] on span at bounding box center [111, 7] width 8 height 9
click at [116, 36] on link "Sign Out Sign Out" at bounding box center [117, 37] width 26 height 7
